Goal: Find specific page/section: Find specific page/section

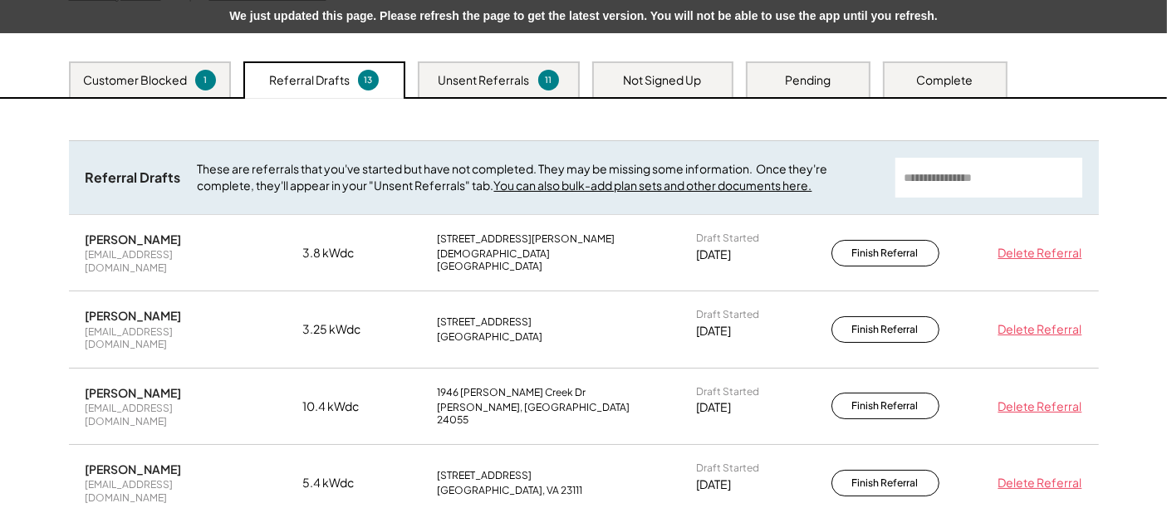
click at [689, 76] on div "Not Signed Up" at bounding box center [663, 80] width 78 height 17
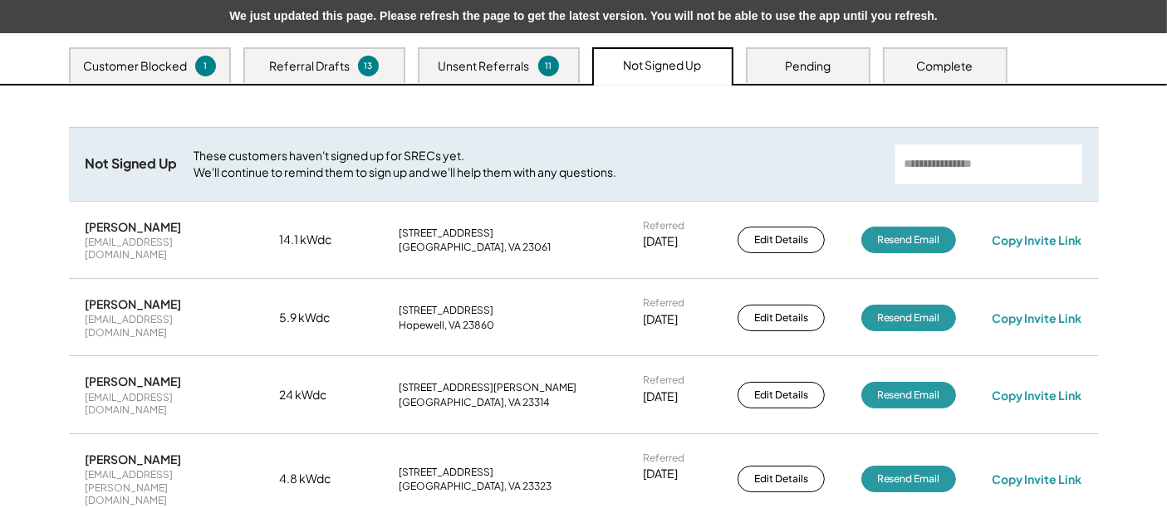
scroll to position [226, 0]
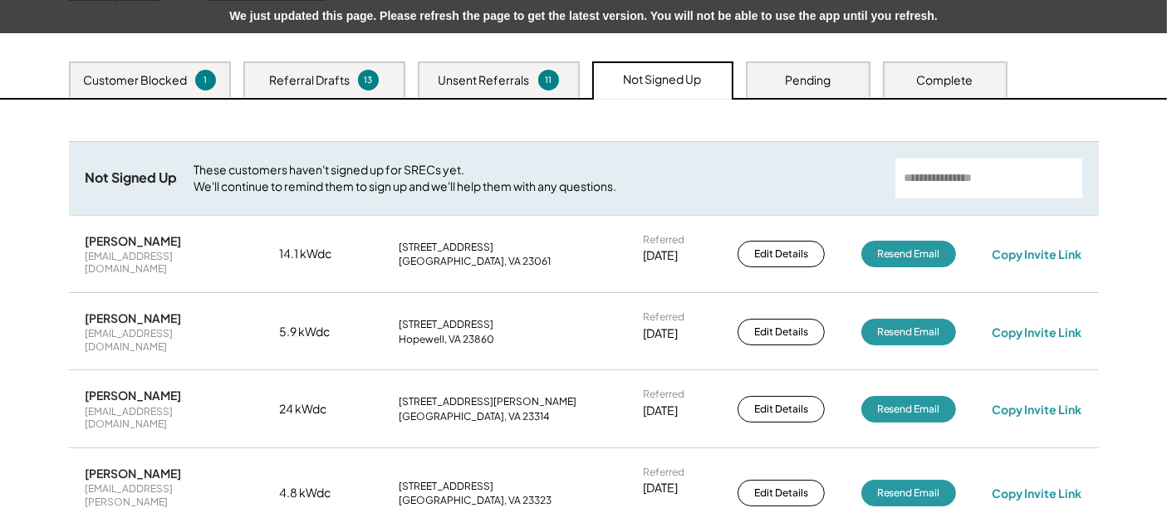
click at [775, 93] on div "Pending" at bounding box center [808, 79] width 125 height 36
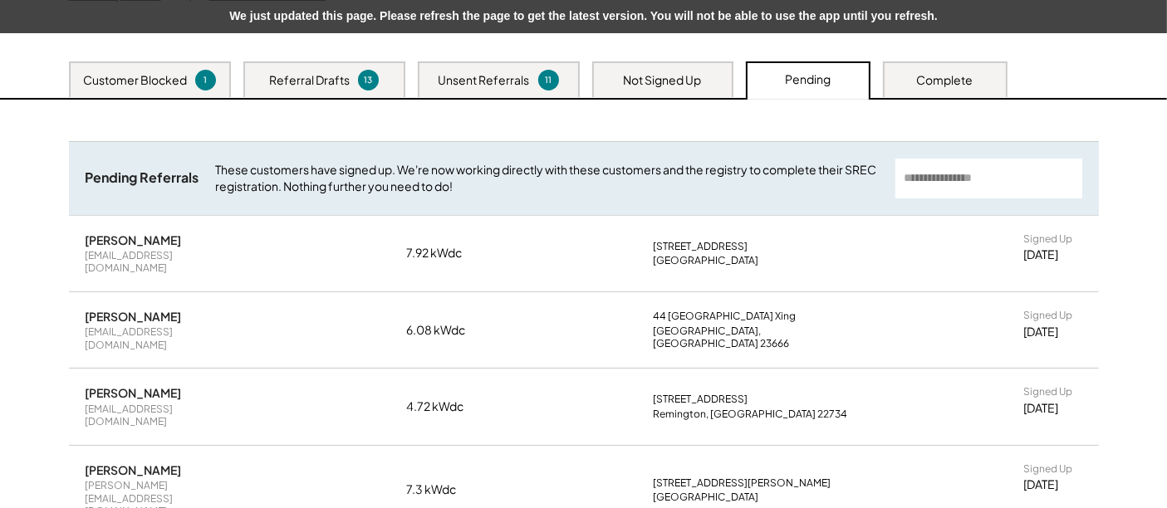
click at [915, 91] on div "Complete" at bounding box center [945, 79] width 125 height 36
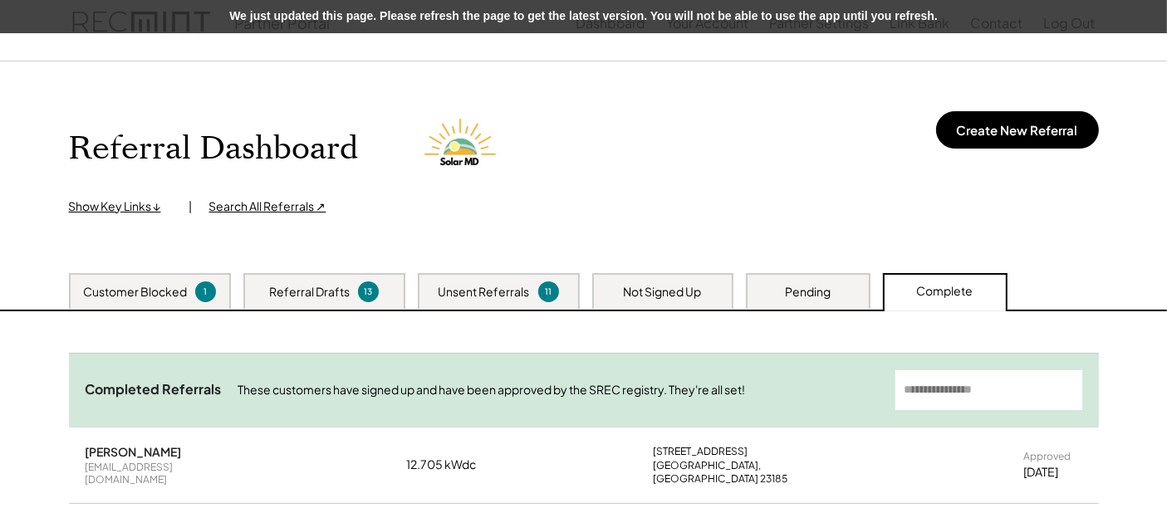
scroll to position [0, 0]
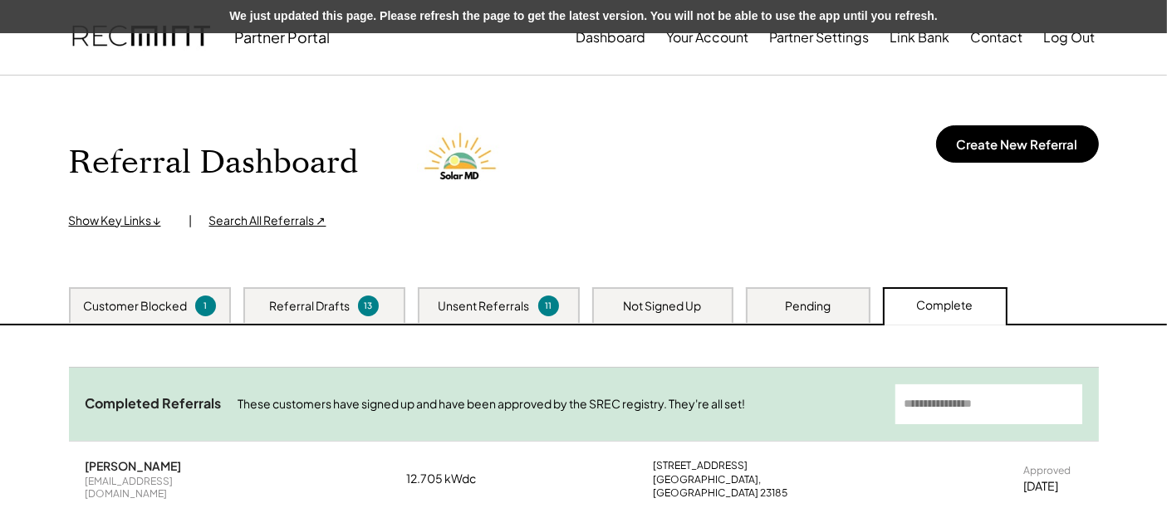
click at [258, 225] on div "Search All Referrals ↗" at bounding box center [267, 221] width 117 height 17
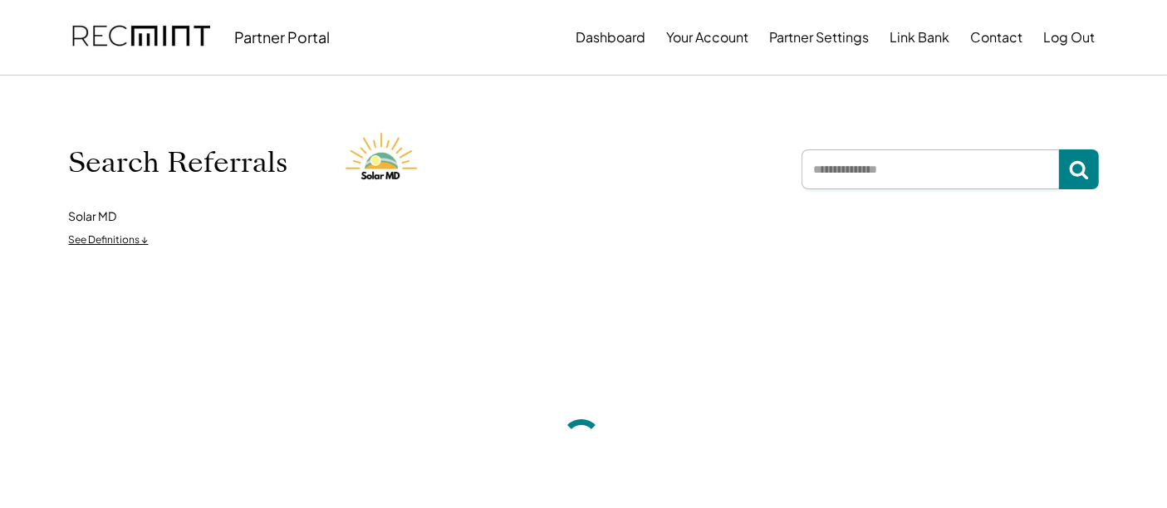
click at [891, 167] on input "input" at bounding box center [930, 170] width 257 height 40
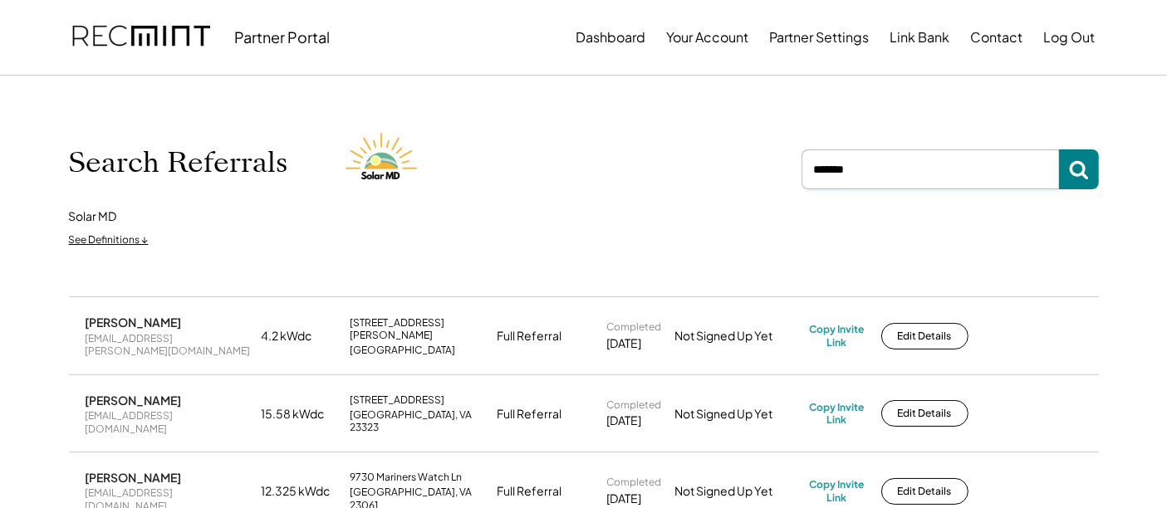
type input "*******"
click at [1061, 167] on button at bounding box center [1079, 170] width 40 height 40
